Goal: Information Seeking & Learning: Learn about a topic

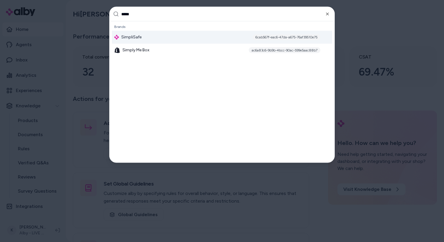
type input "******"
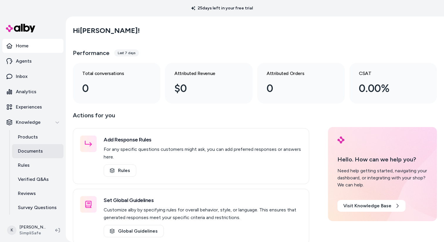
scroll to position [13, 0]
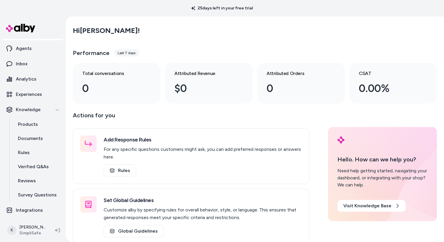
click at [39, 56] on ul "Home Agents Inbox Analytics Experiences Knowledge Products Documents Rules Veri…" at bounding box center [32, 121] width 61 height 191
click at [41, 51] on link "Agents" at bounding box center [32, 48] width 61 height 14
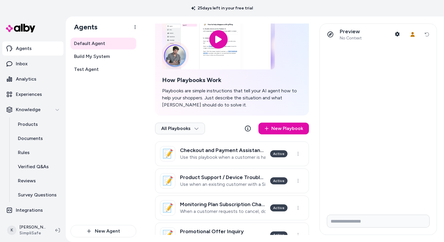
scroll to position [41, 0]
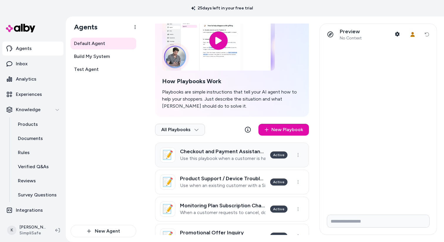
click at [228, 162] on link "📝 Checkout and Payment Assistance Use this playbook when a customer is having t…" at bounding box center [232, 154] width 154 height 25
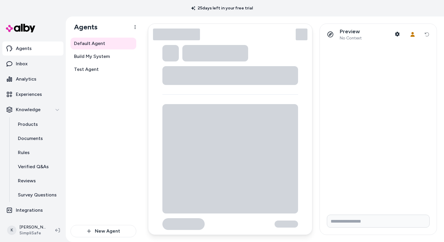
click at [241, 153] on html "25 days left in your free trial Home Agents Inbox Analytics Experiences Knowled…" at bounding box center [222, 121] width 444 height 242
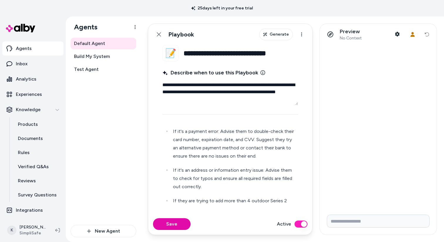
scroll to position [97, 0]
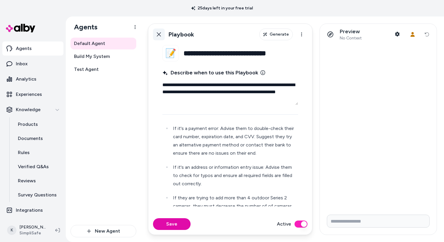
click at [159, 38] on link "Back" at bounding box center [159, 34] width 12 height 12
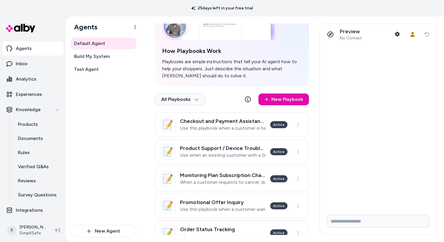
scroll to position [73, 0]
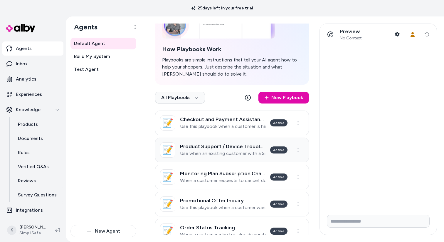
click at [223, 146] on h3 "Product Support / Device Troubleshooting" at bounding box center [222, 146] width 85 height 6
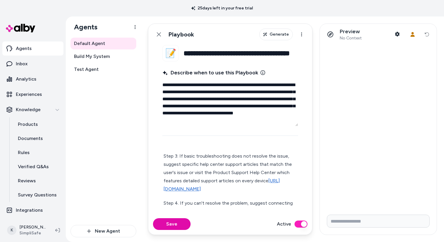
scroll to position [97, 0]
click at [160, 32] on icon at bounding box center [158, 34] width 5 height 5
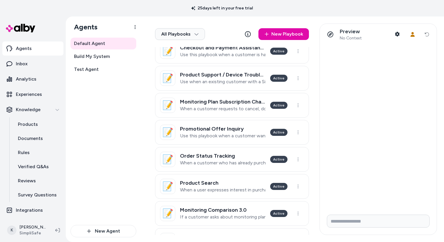
scroll to position [147, 0]
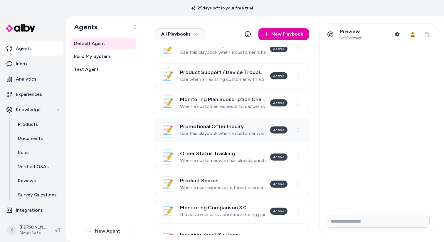
click at [228, 128] on h3 "Promotional Offer Inquiry" at bounding box center [222, 126] width 85 height 6
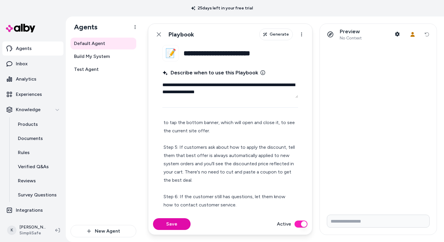
scroll to position [108, 0]
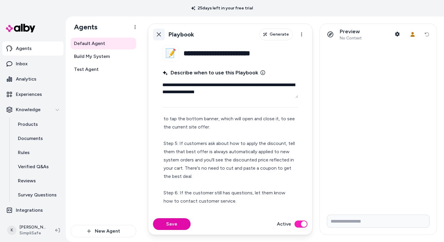
click at [161, 35] on icon at bounding box center [158, 34] width 5 height 5
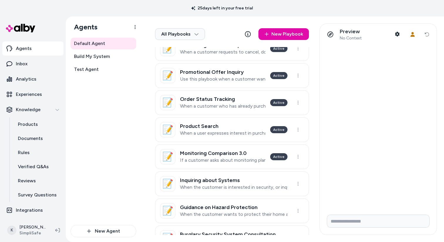
scroll to position [199, 0]
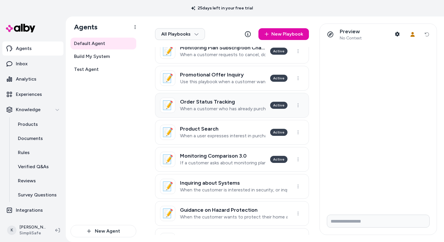
click at [243, 105] on div "Order Status Tracking When a customer who has already purchased a system wants …" at bounding box center [222, 105] width 85 height 13
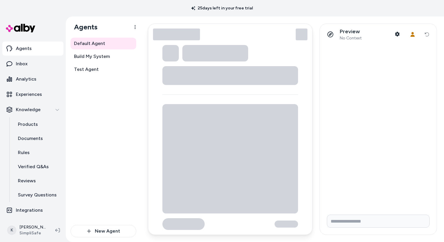
type textarea "*"
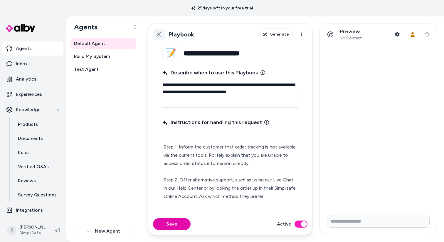
click at [156, 32] on icon at bounding box center [158, 34] width 5 height 5
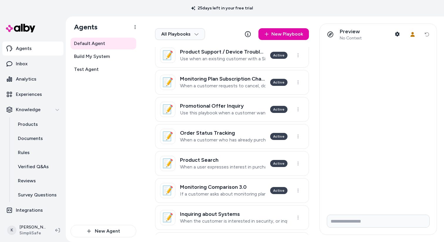
scroll to position [176, 0]
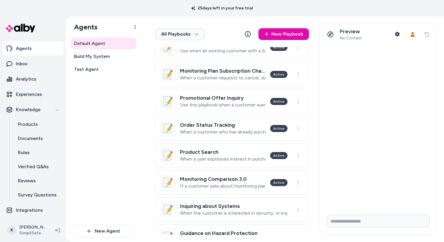
click at [39, 228] on html "25 days left in your free trial Home Agents Inbox Analytics Experiences Knowled…" at bounding box center [222, 121] width 444 height 242
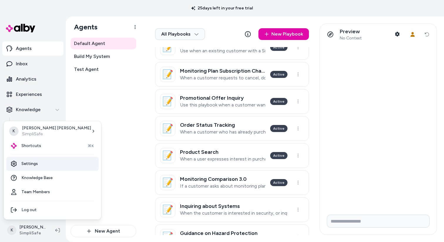
click at [40, 165] on link "Settings" at bounding box center [52, 163] width 92 height 14
